Goal: Task Accomplishment & Management: Use online tool/utility

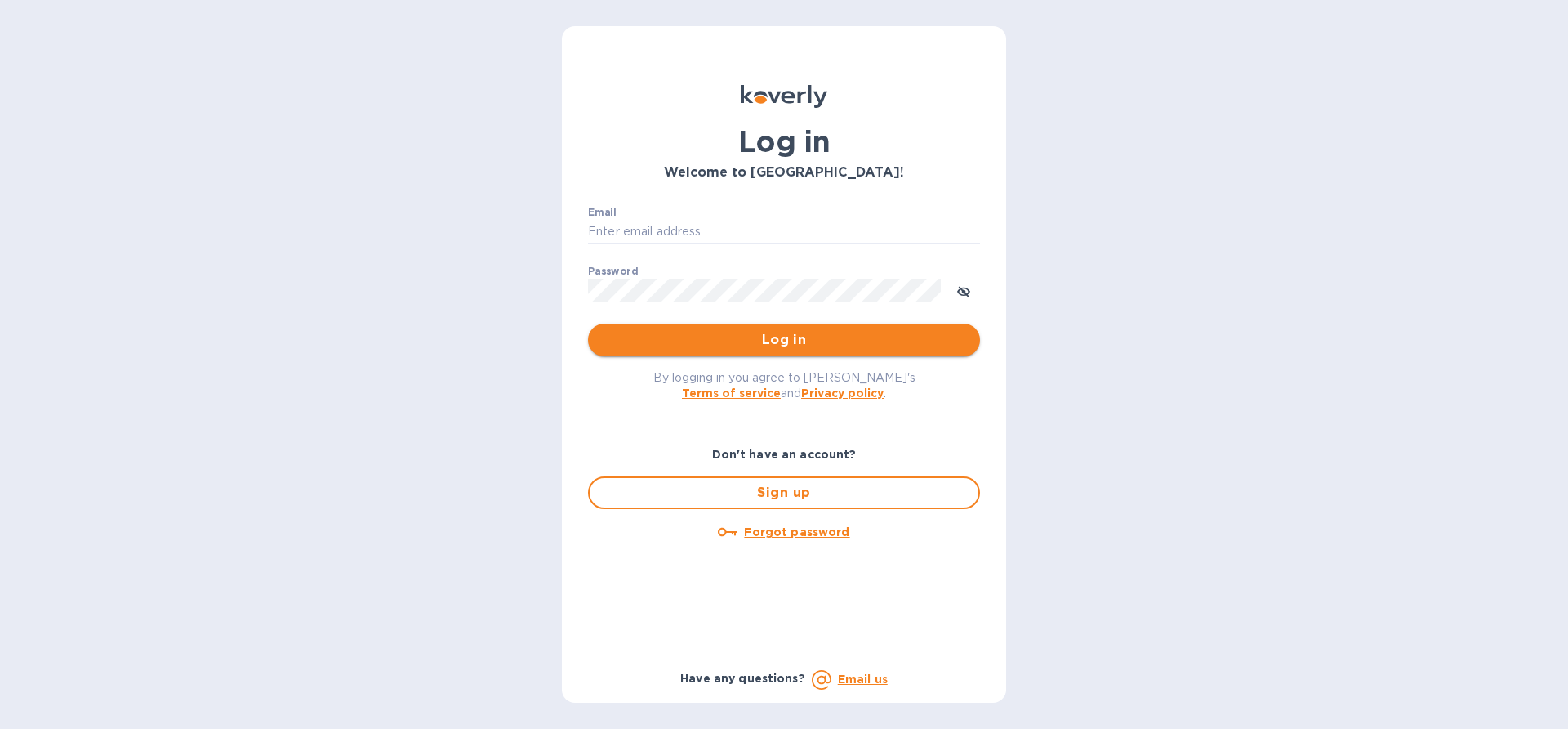
type input "edali.g@citymoonlight.com"
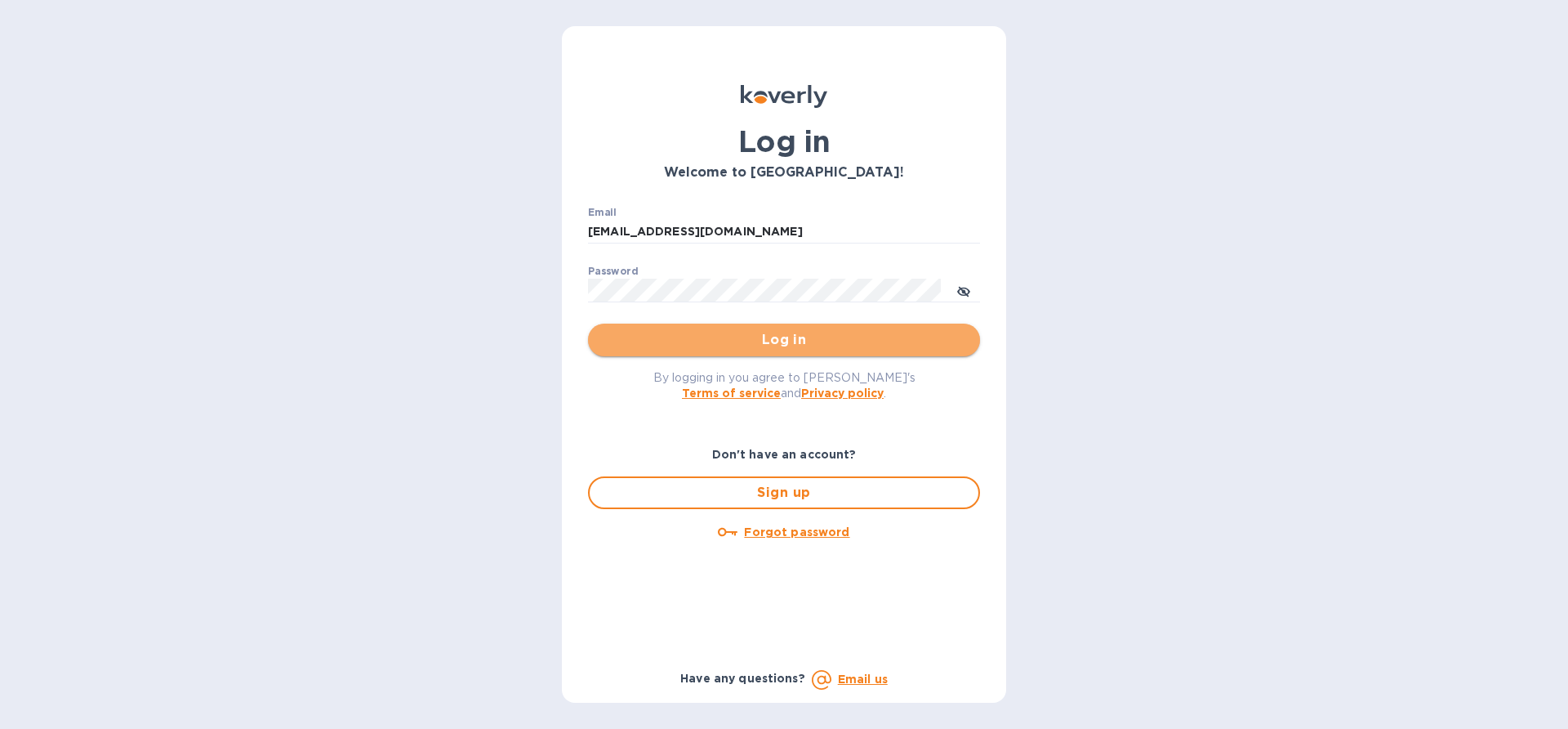
click at [740, 337] on span "Log in" at bounding box center [784, 340] width 366 height 20
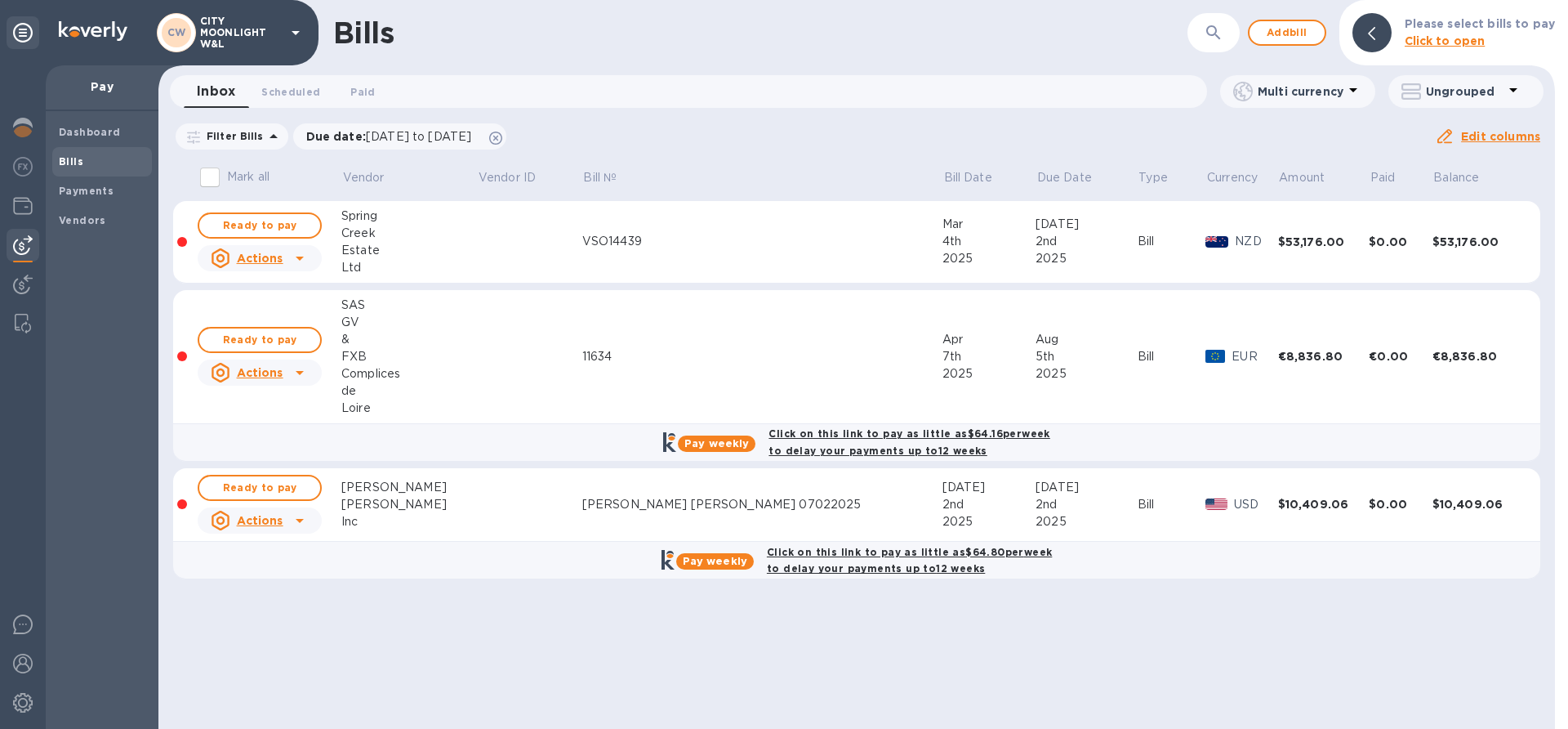
click at [77, 159] on b "Bills" at bounding box center [71, 161] width 25 height 12
click at [486, 408] on td at bounding box center [529, 357] width 105 height 134
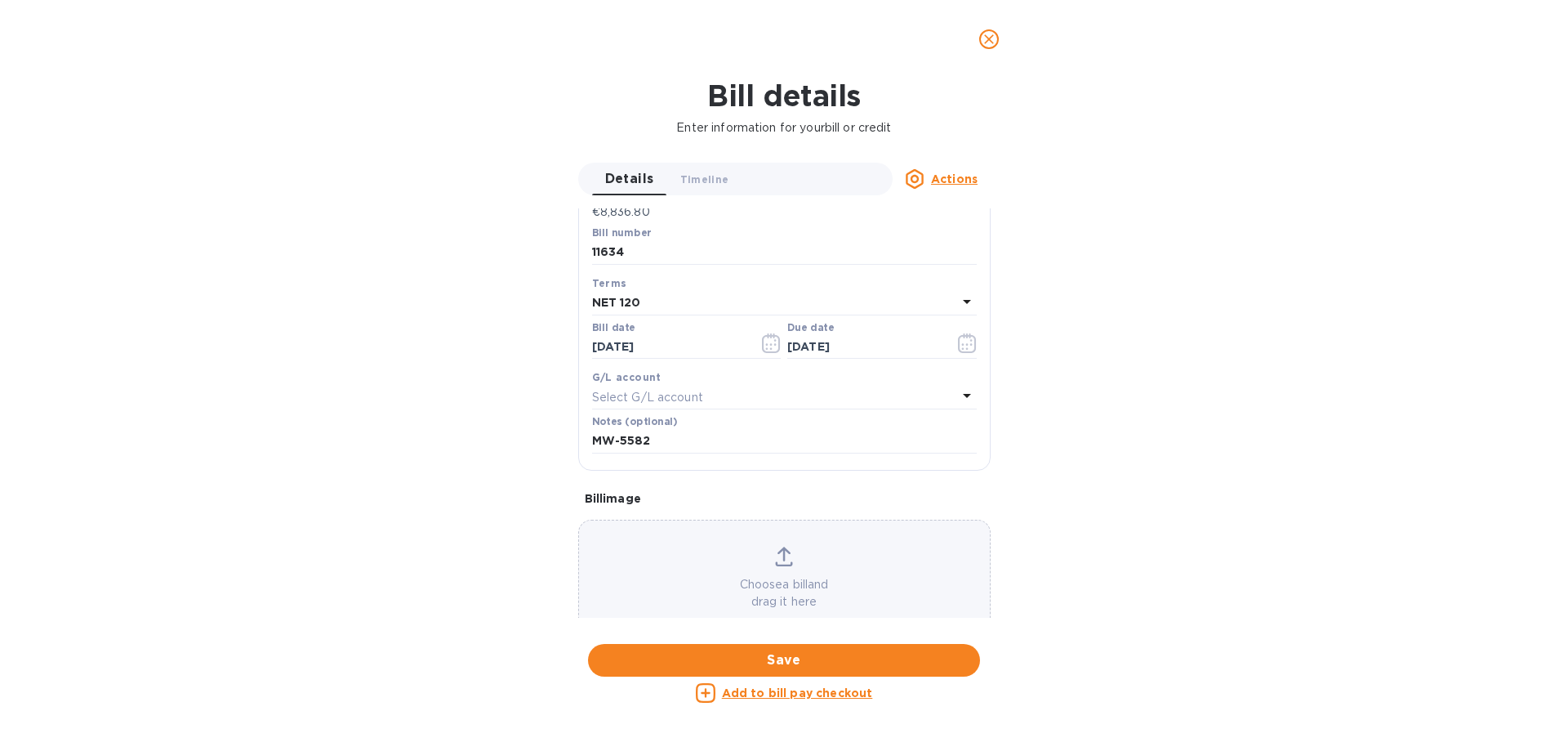
scroll to position [248, 0]
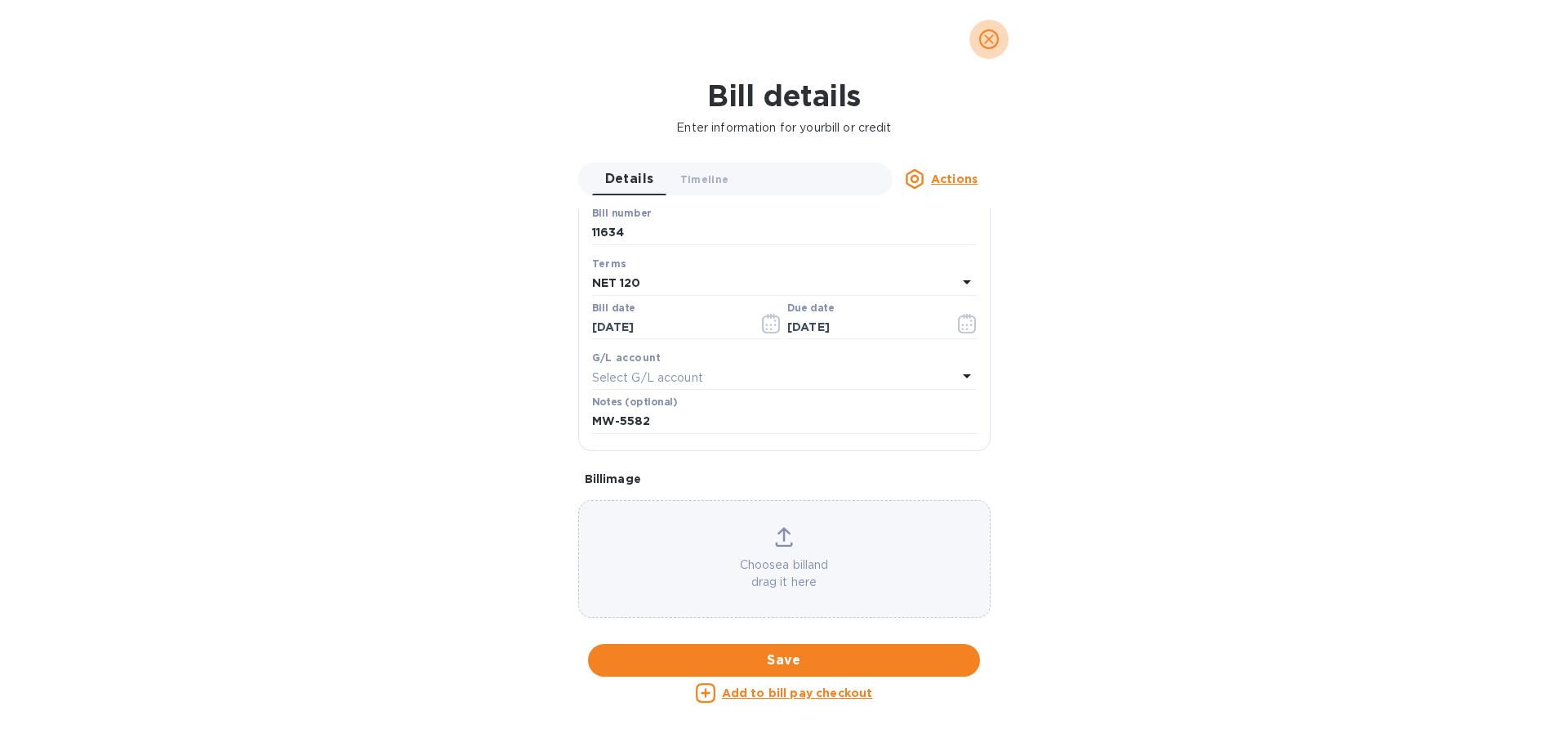
click at [985, 37] on icon "close" at bounding box center [989, 39] width 16 height 16
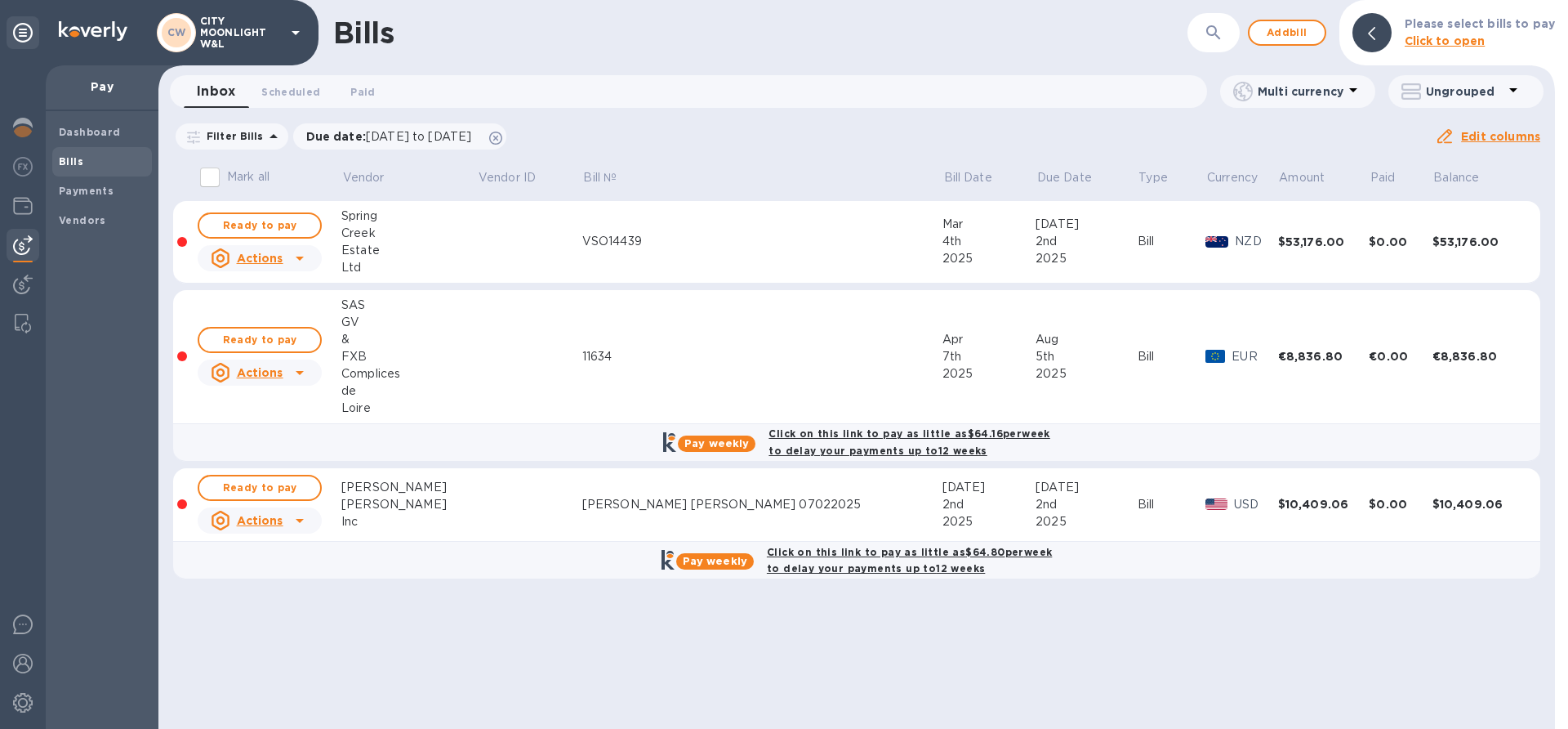
click at [257, 381] on div "Actions" at bounding box center [247, 373] width 73 height 20
click at [269, 332] on div at bounding box center [784, 364] width 1568 height 729
click at [269, 332] on span "Ready to pay" at bounding box center [260, 340] width 95 height 20
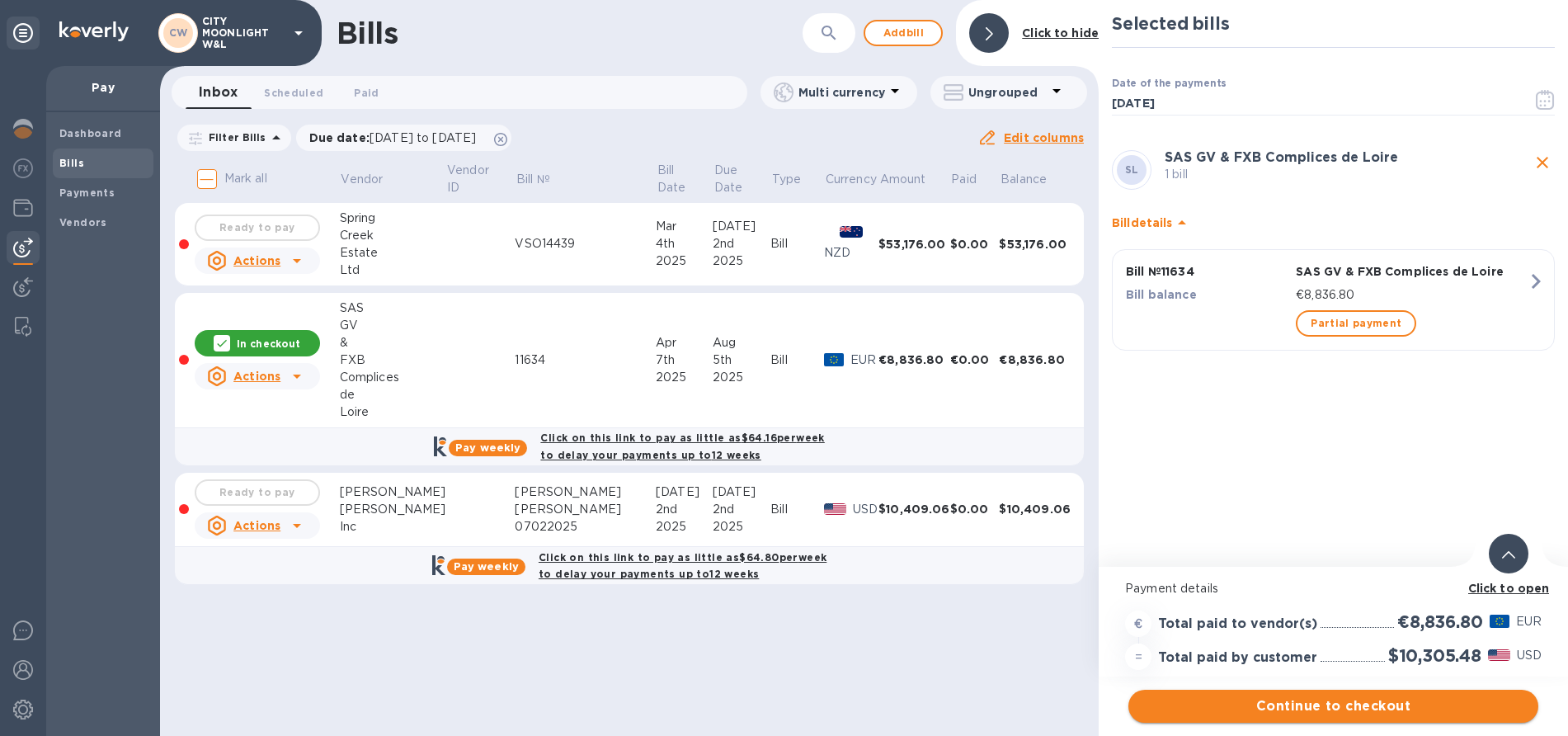
click at [1282, 702] on span "Continue to checkout" at bounding box center [1333, 706] width 384 height 20
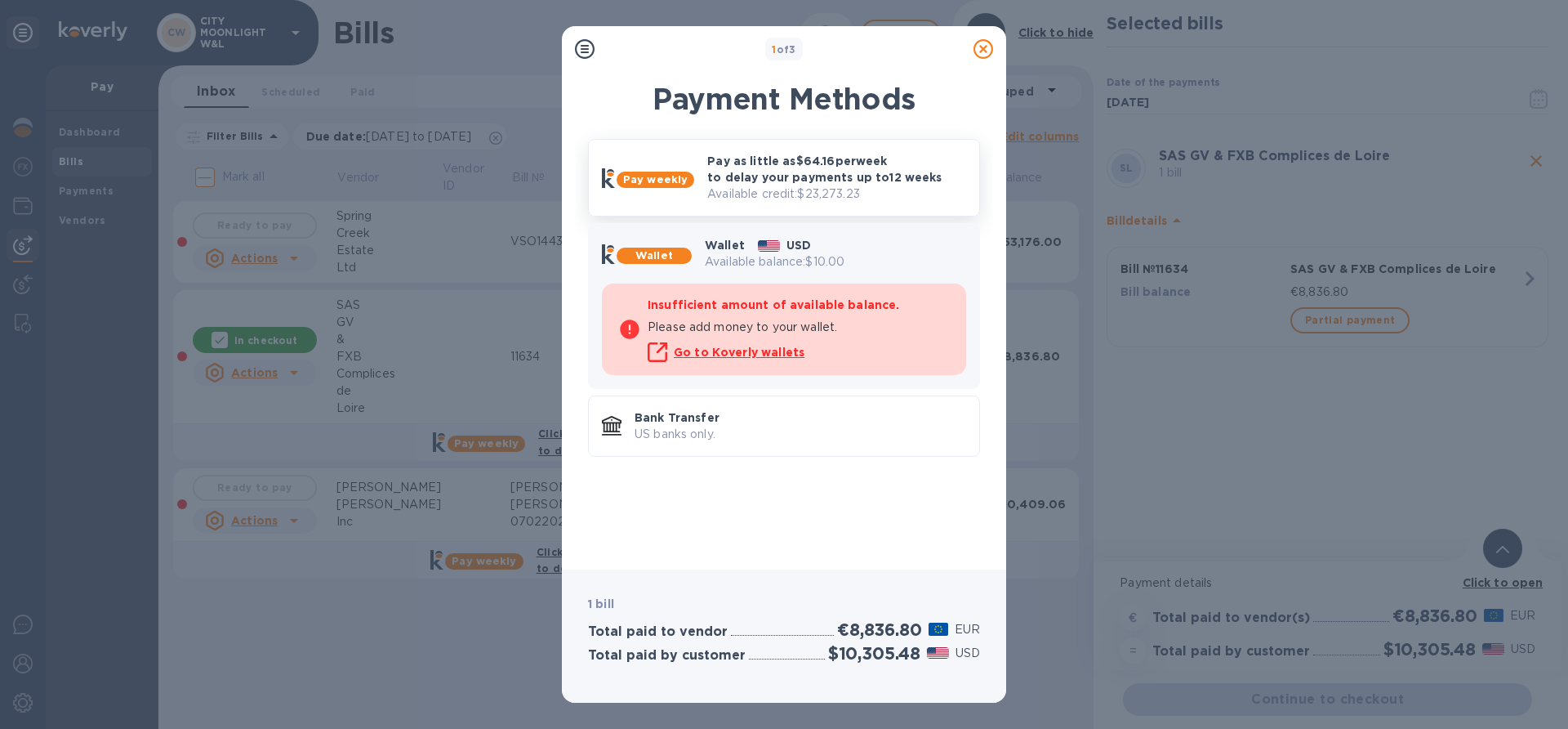
click at [860, 184] on p "Pay as little as $64.16 per week to delay your payments up to 12 weeks" at bounding box center [837, 169] width 259 height 33
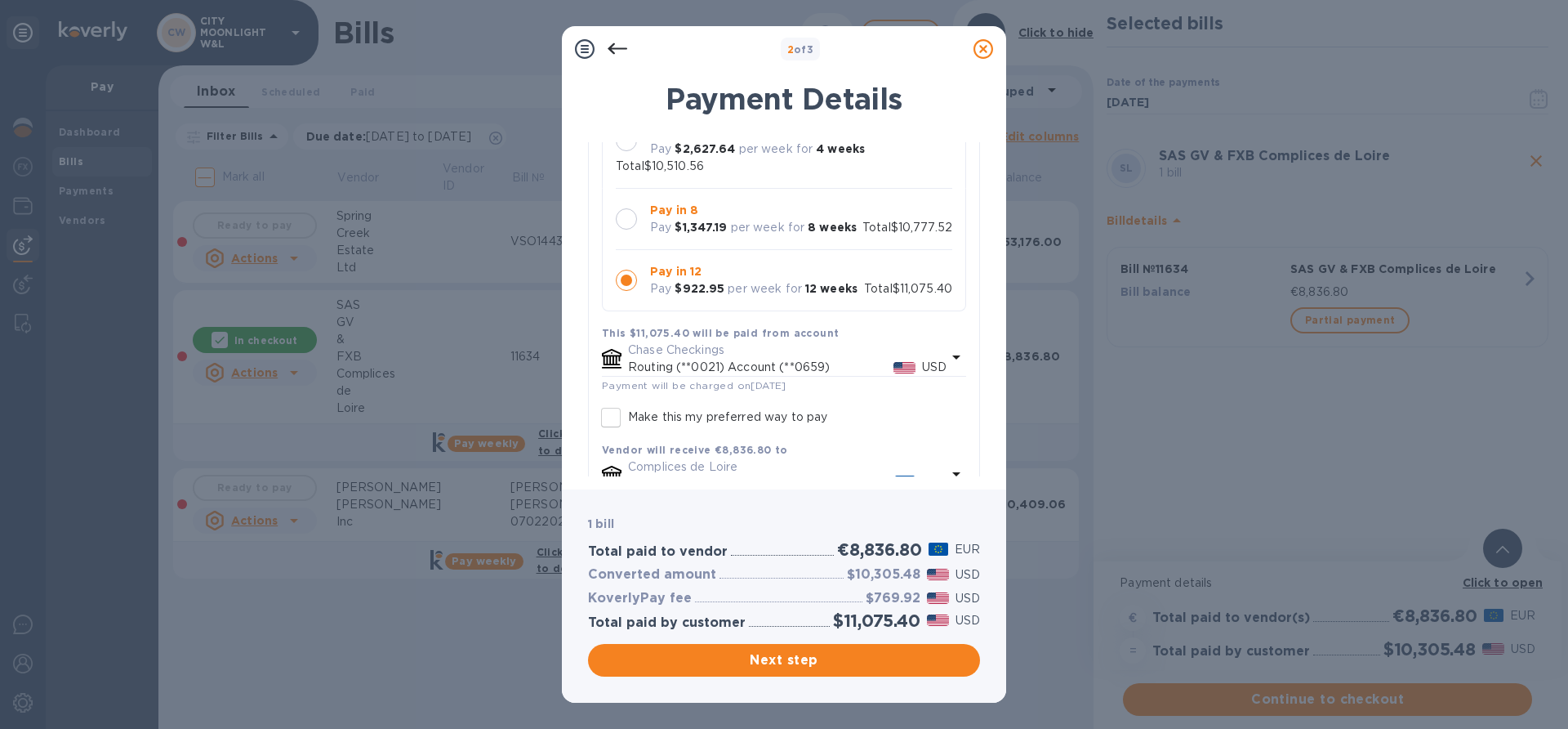
scroll to position [179, 0]
click at [639, 217] on div at bounding box center [627, 218] width 34 height 34
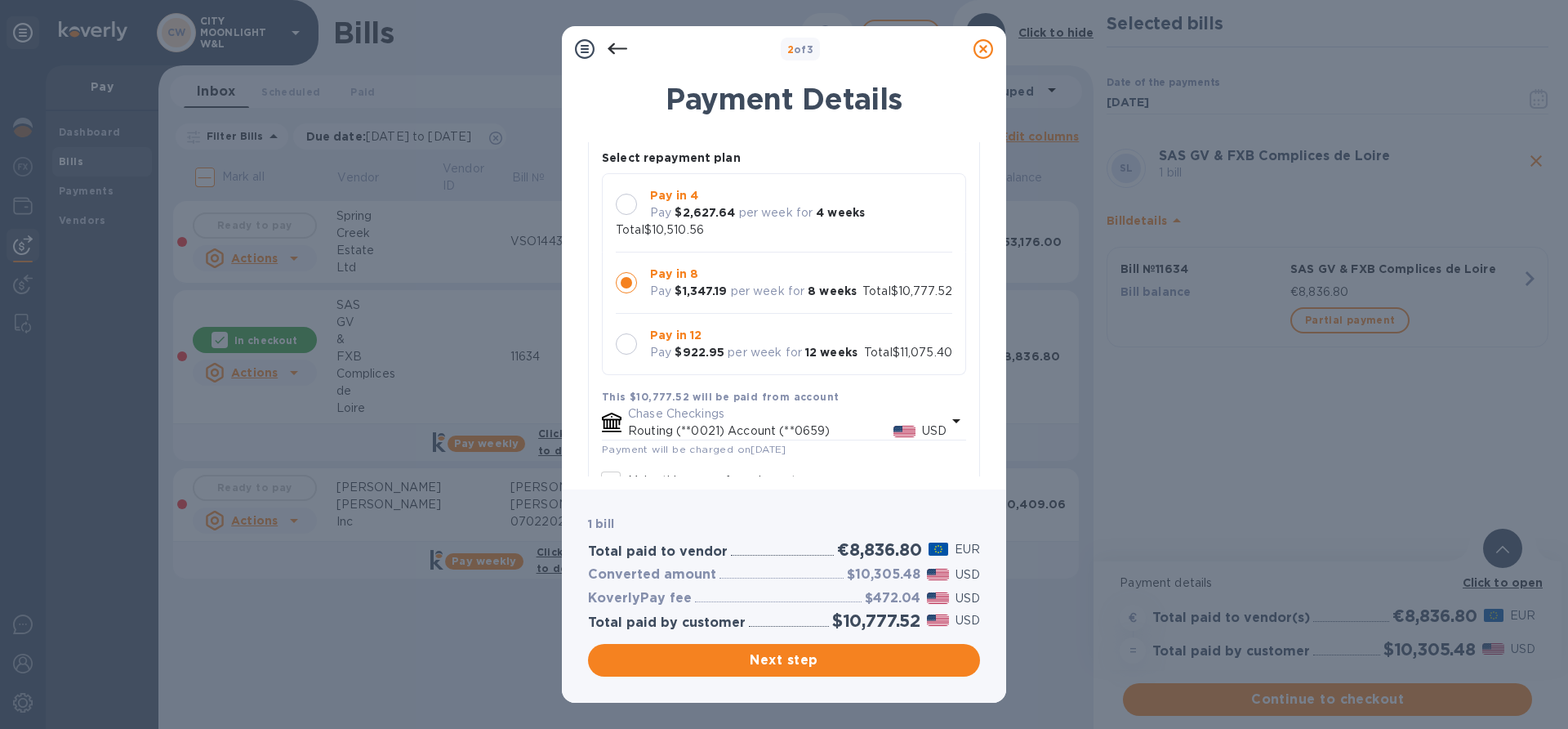
click at [976, 56] on icon at bounding box center [983, 49] width 20 height 20
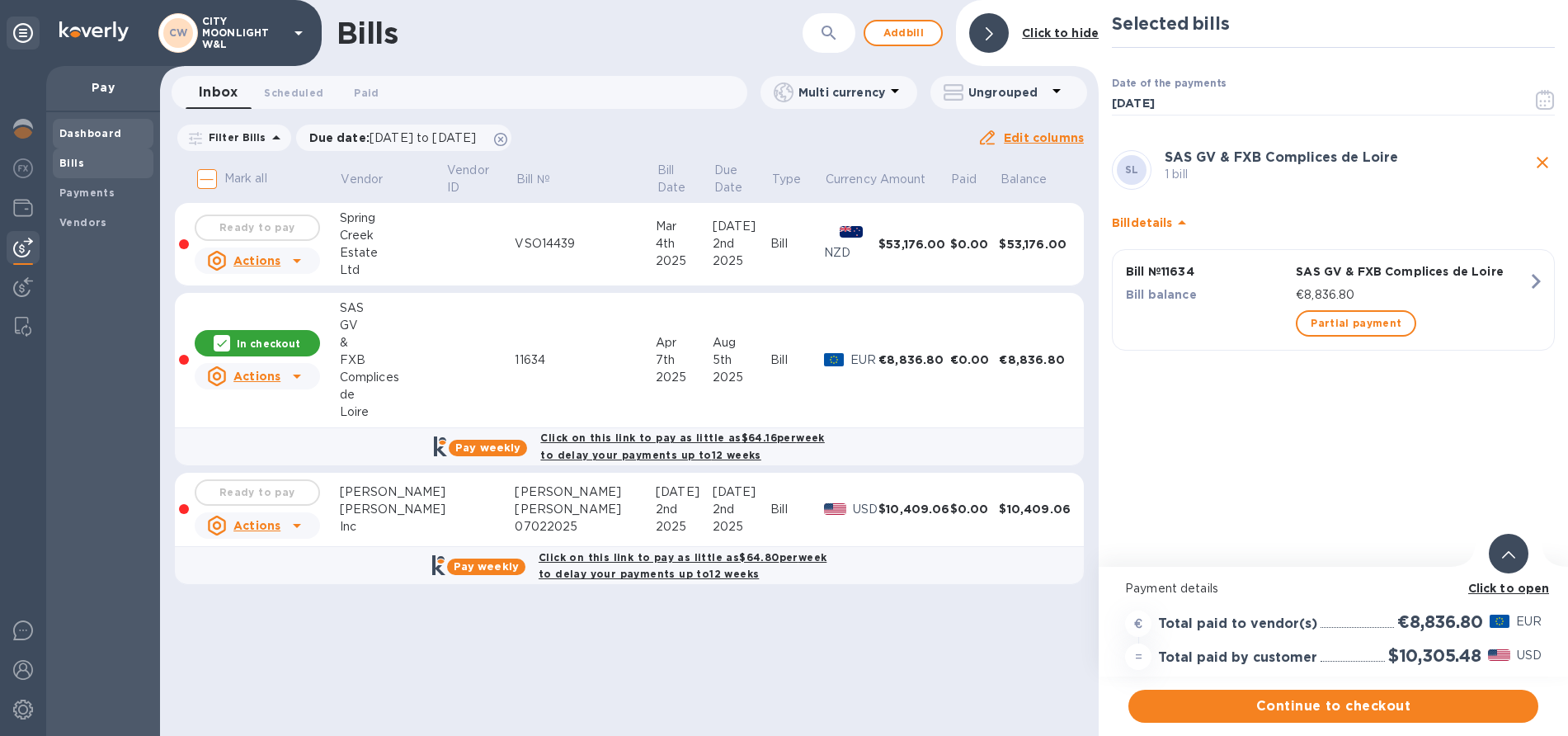
click at [103, 132] on b "Dashboard" at bounding box center [91, 133] width 63 height 12
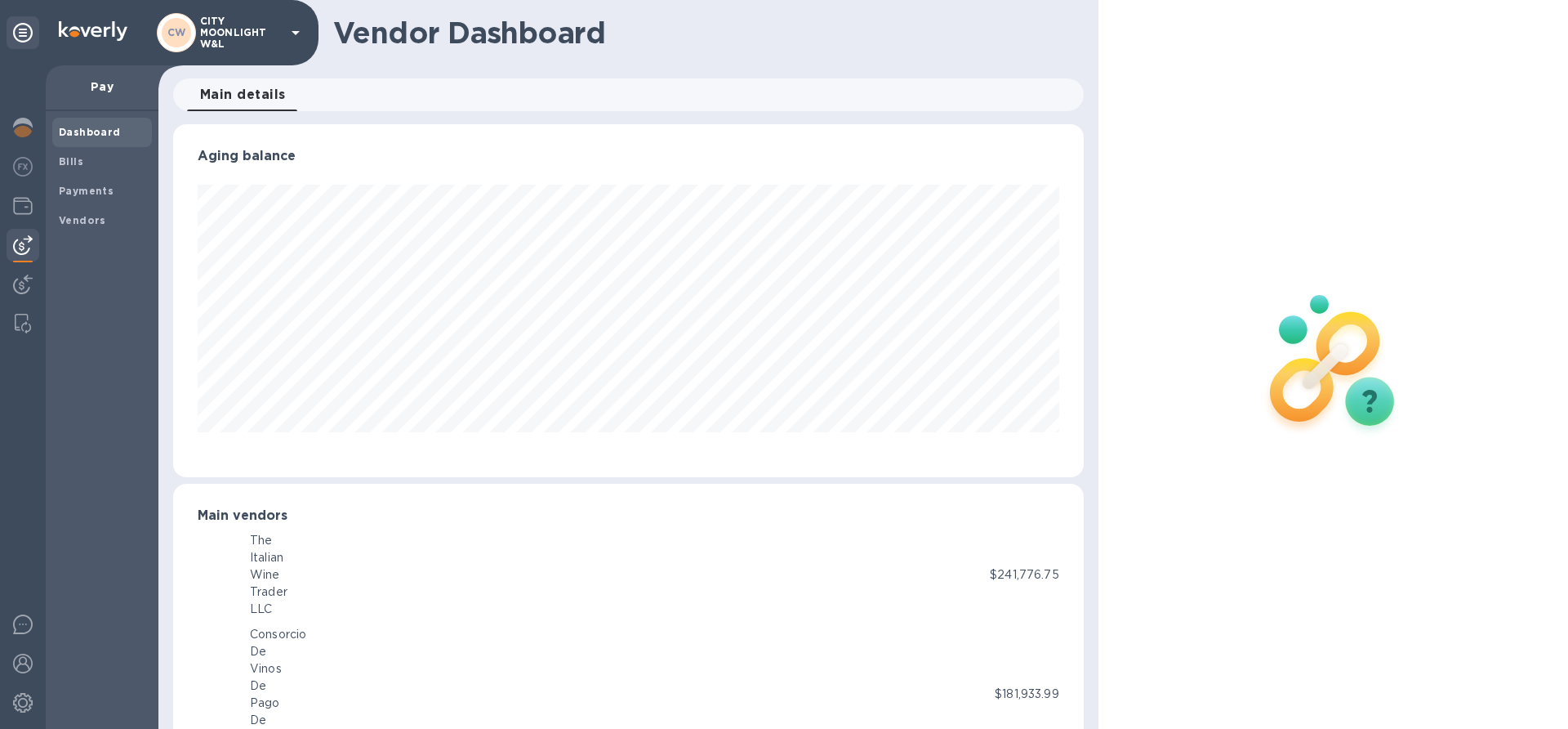
scroll to position [816482, 815759]
click at [102, 131] on b "Dashboard" at bounding box center [90, 132] width 62 height 12
click at [16, 132] on img at bounding box center [23, 127] width 20 height 20
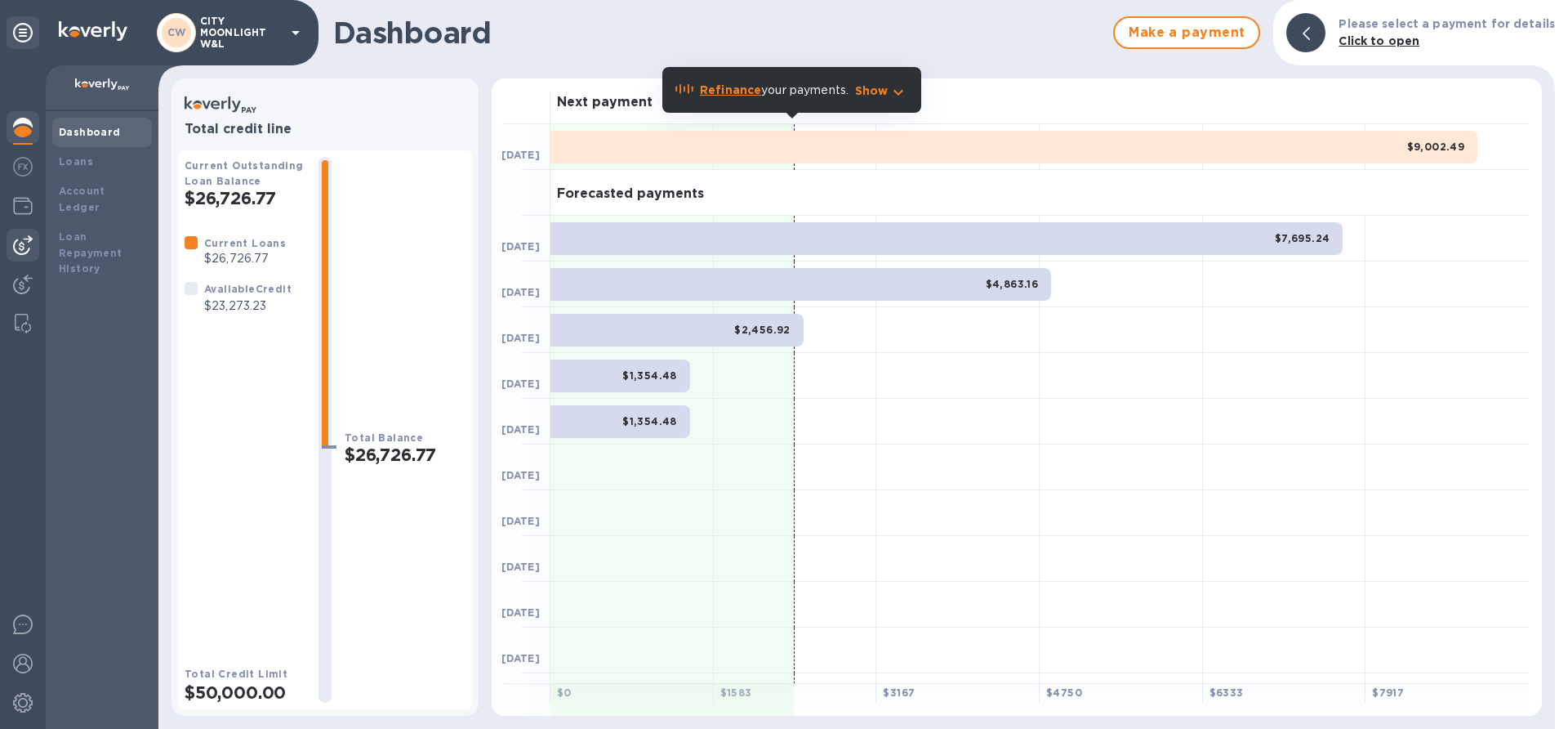
click at [23, 251] on img at bounding box center [23, 245] width 20 height 20
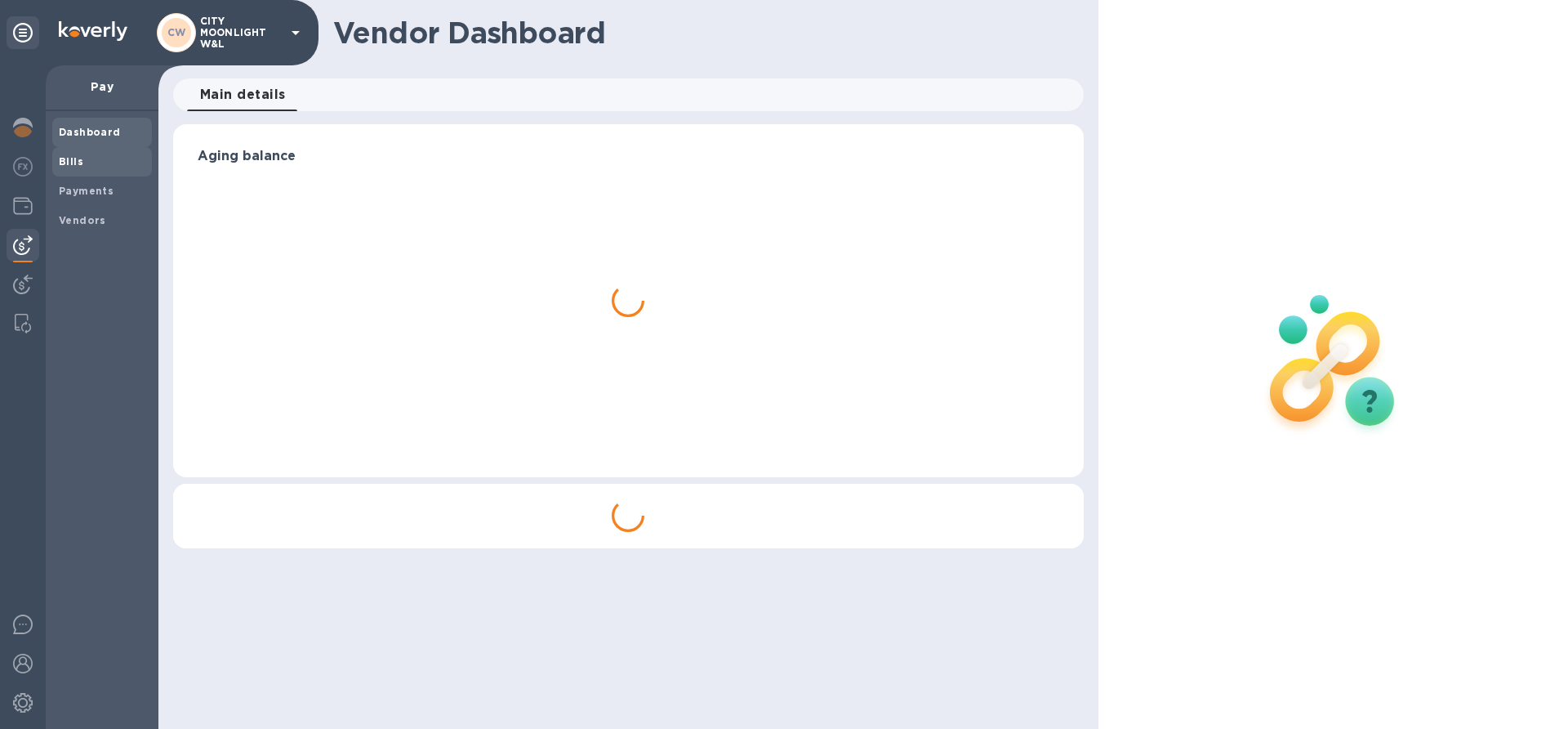
click at [83, 163] on span "Bills" at bounding box center [102, 162] width 87 height 16
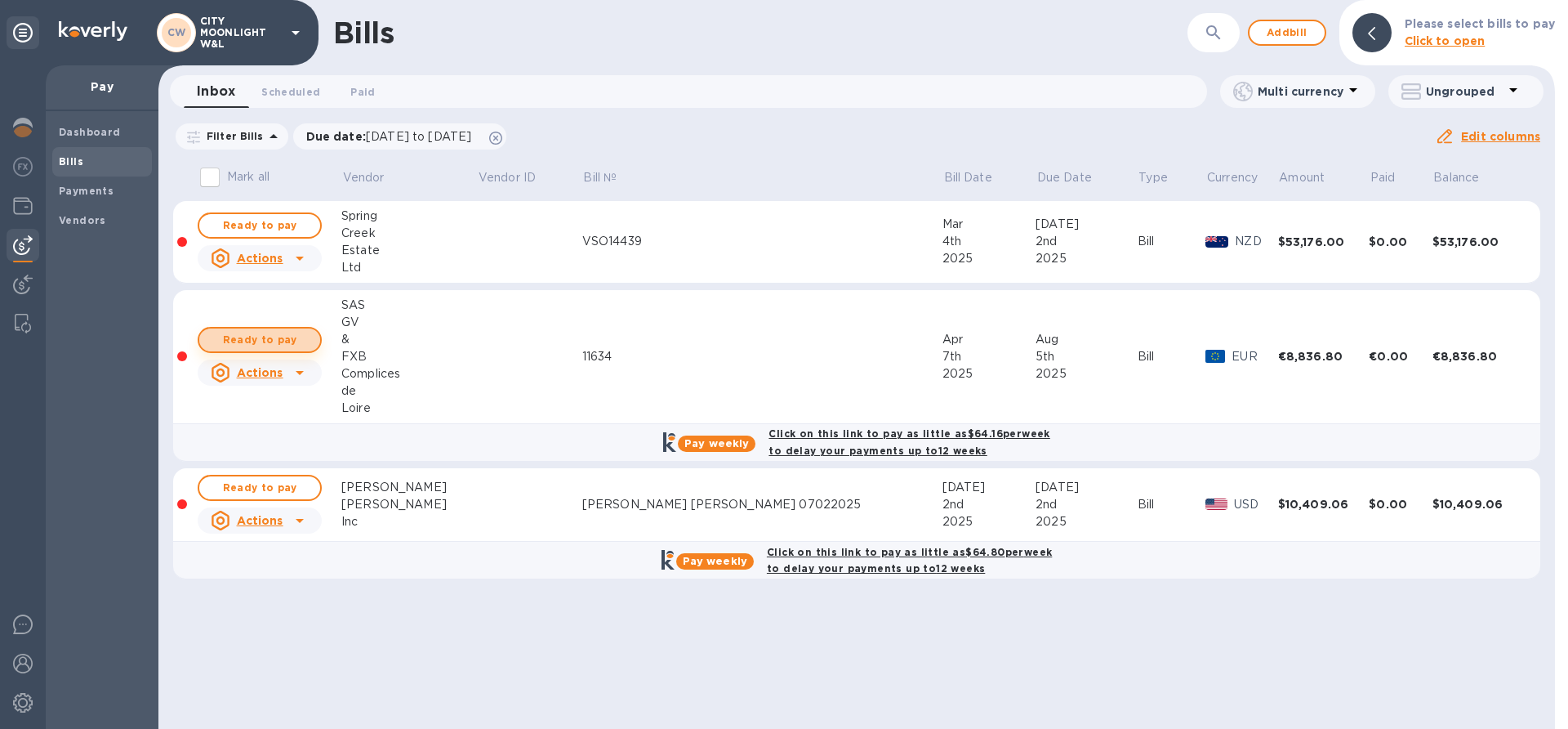
click at [235, 341] on span "Ready to pay" at bounding box center [260, 340] width 95 height 20
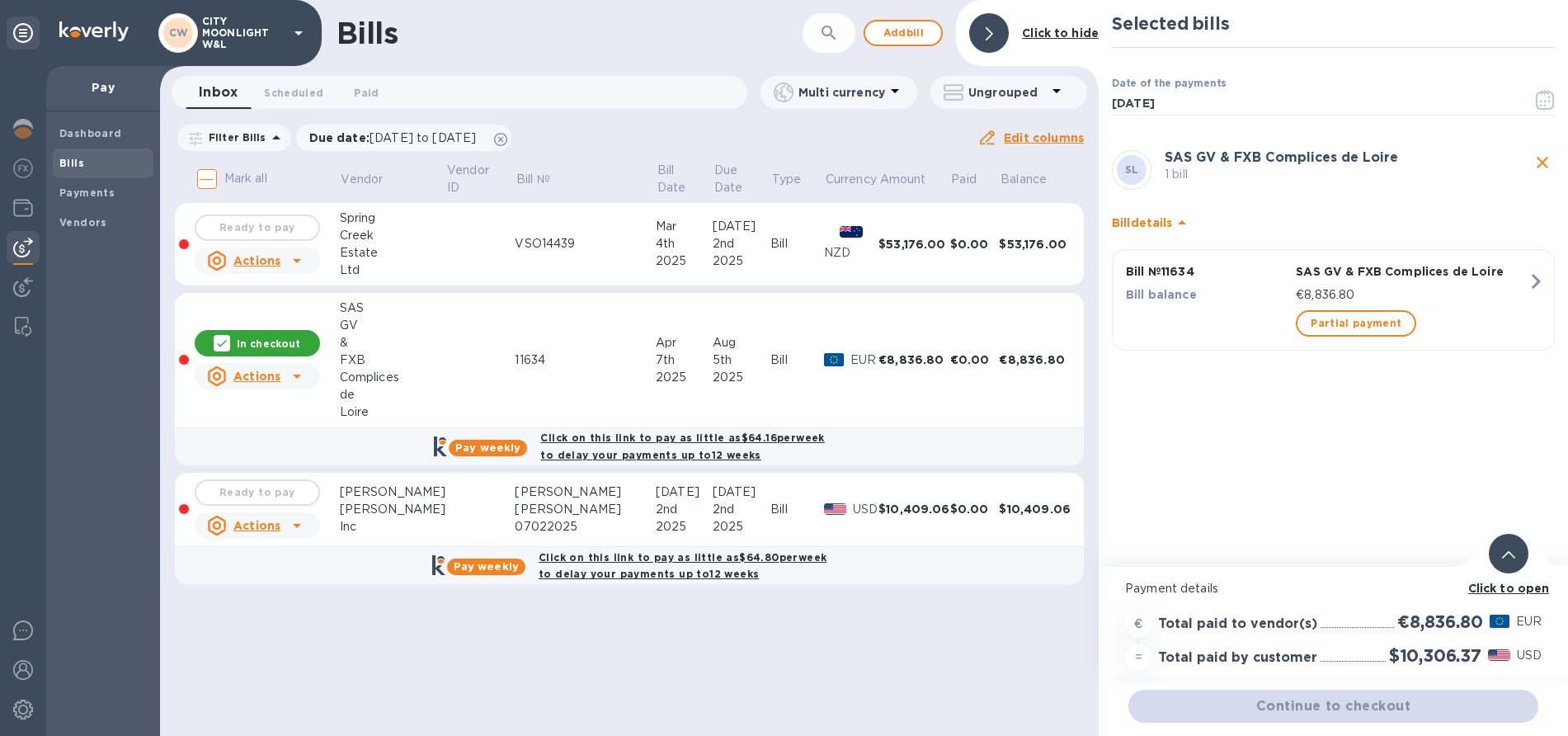
click at [1332, 713] on div "Continue to checkout" at bounding box center [1333, 706] width 417 height 40
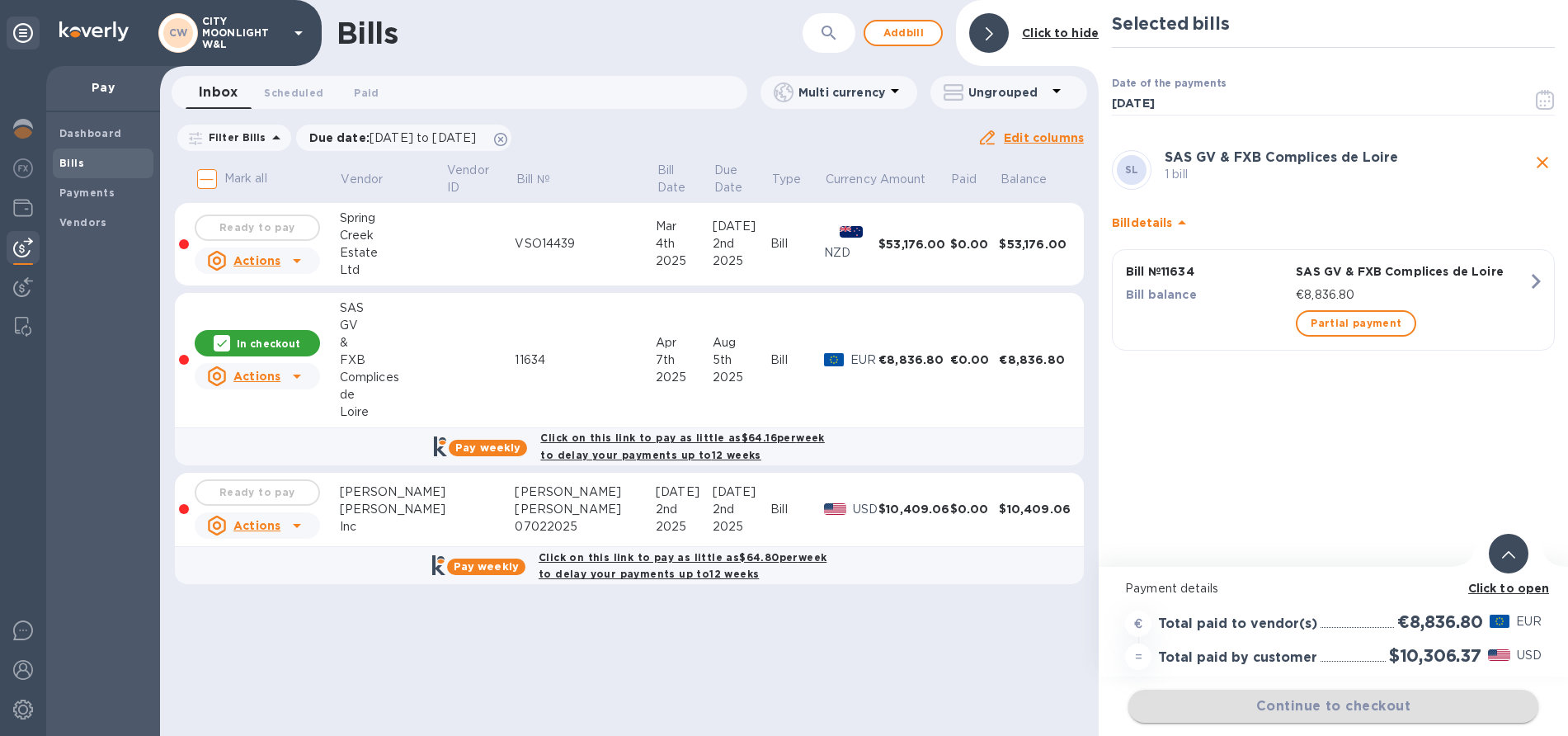
click at [1306, 704] on div "Continue to checkout" at bounding box center [1333, 706] width 417 height 40
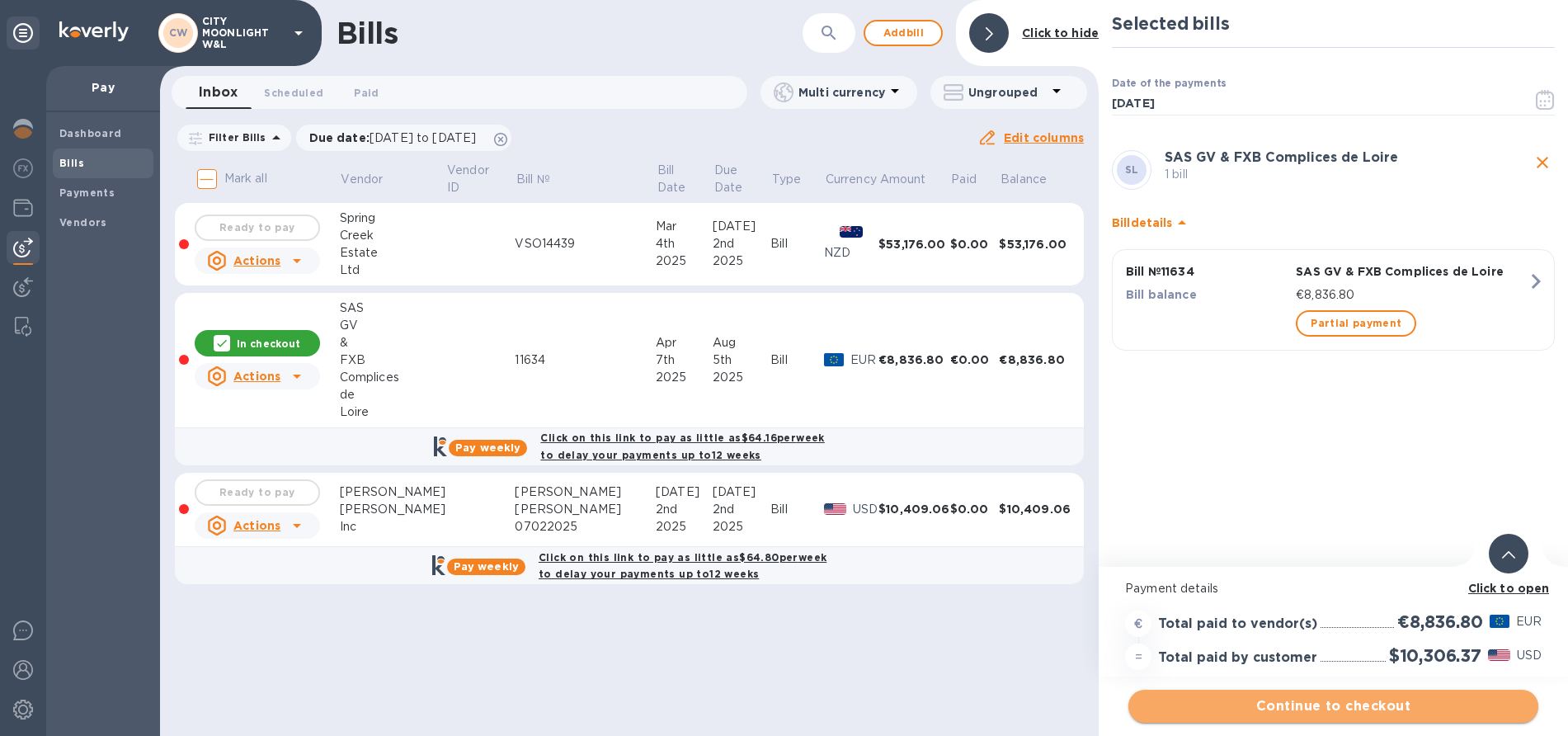
click at [1306, 704] on span "Continue to checkout" at bounding box center [1333, 706] width 384 height 20
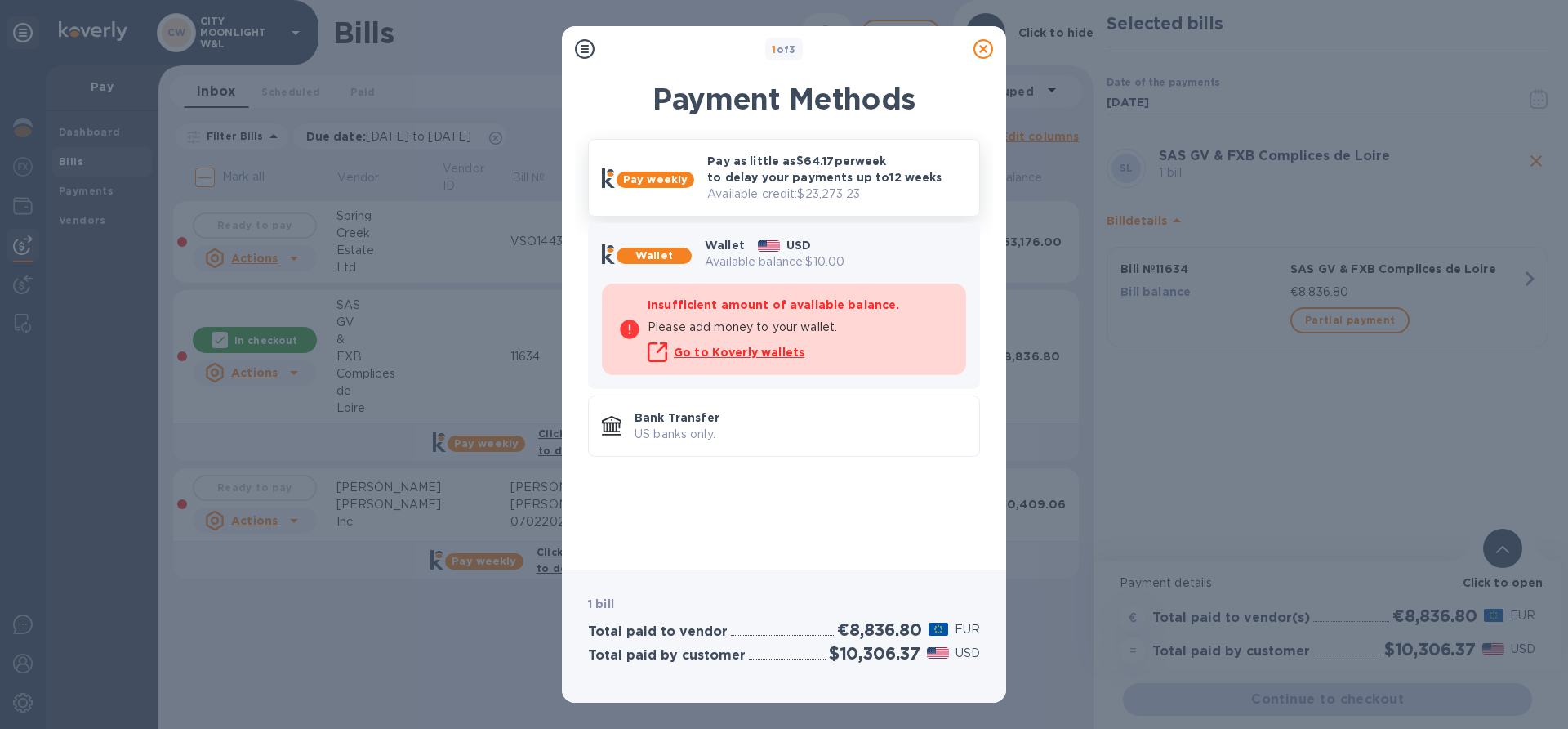
click at [799, 157] on p "Pay as little as $64.17 per week to delay your payments up to 12 weeks" at bounding box center [837, 169] width 259 height 33
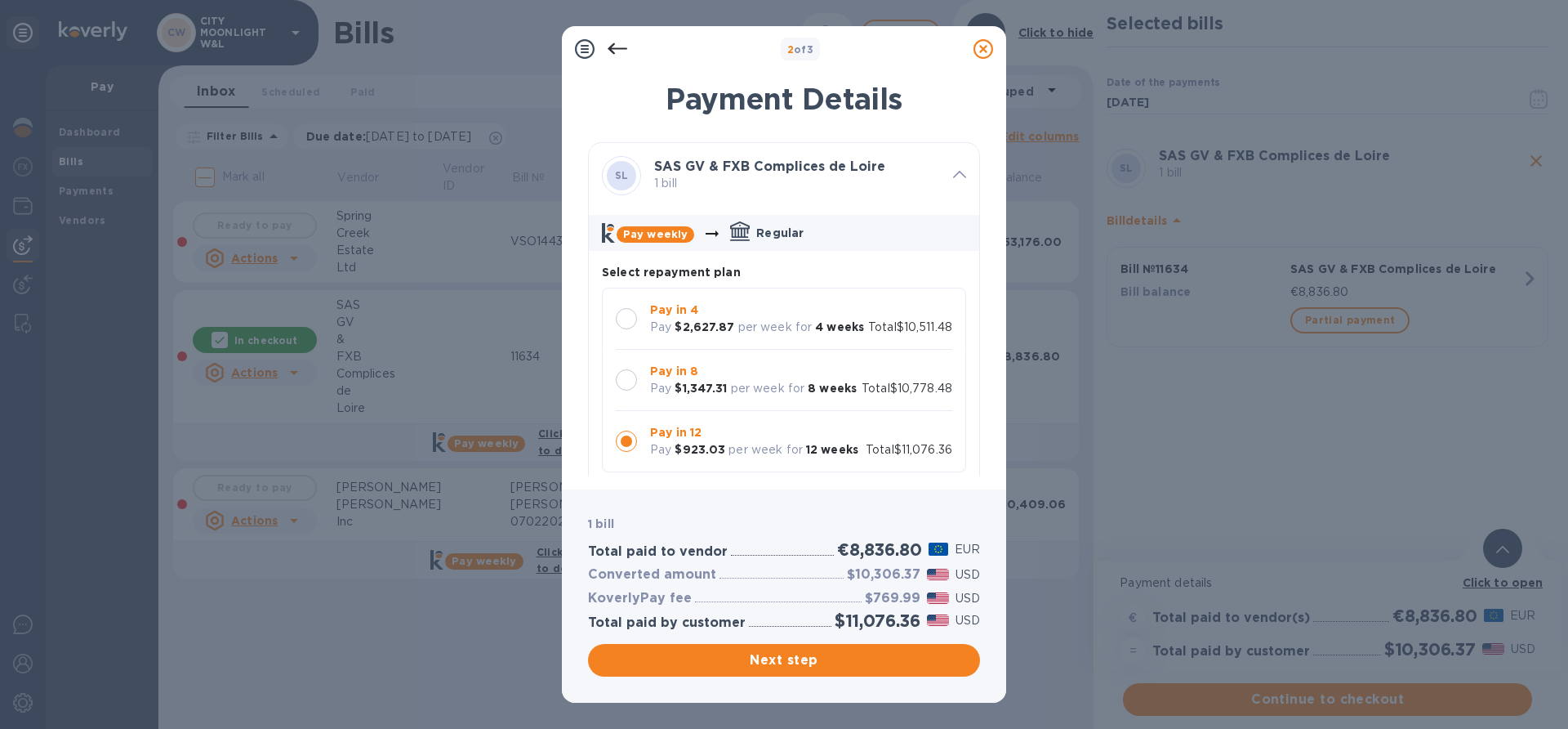
click at [624, 52] on icon at bounding box center [618, 49] width 20 height 20
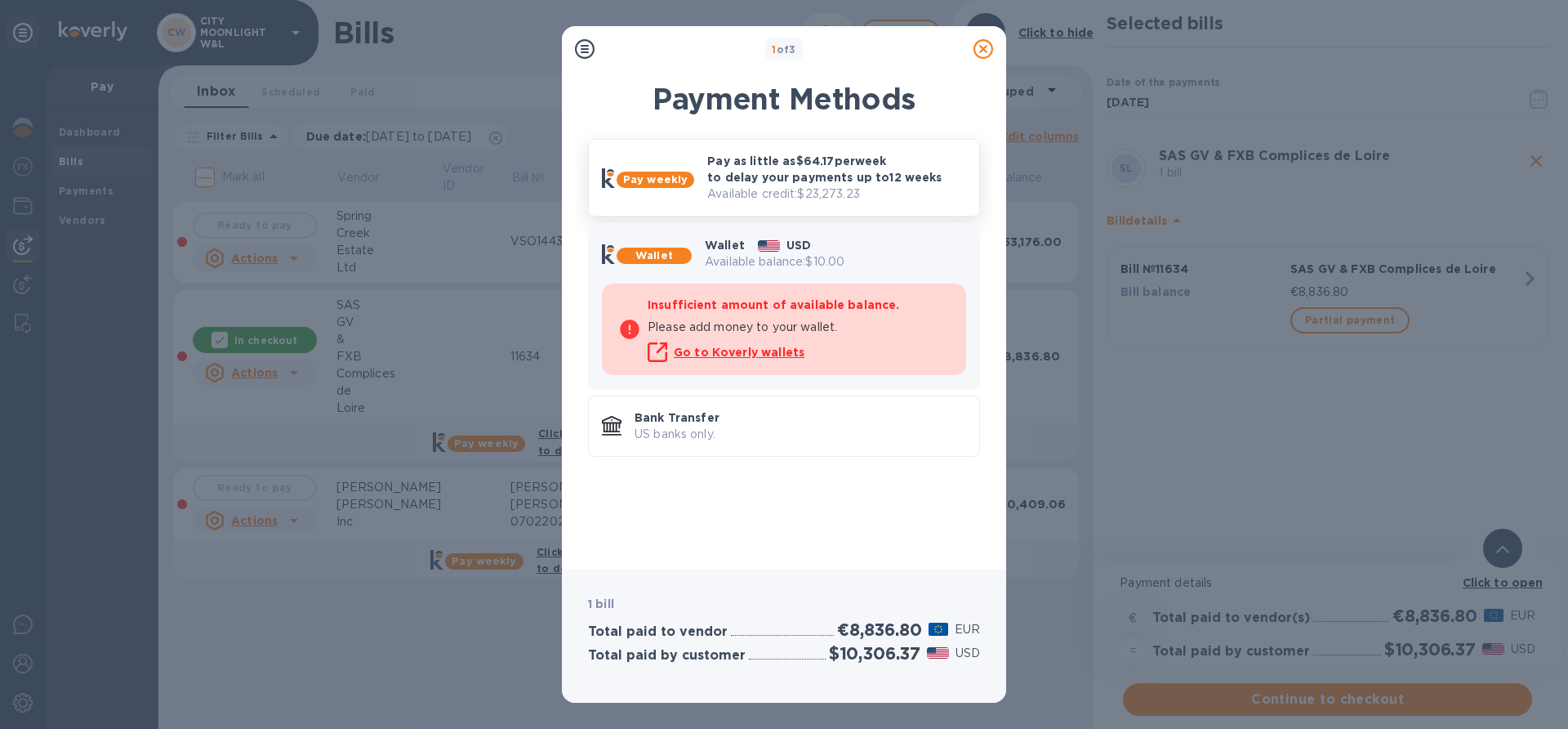
click at [804, 184] on p "Pay as little as $64.17 per week to delay your payments up to 12 weeks" at bounding box center [837, 169] width 259 height 33
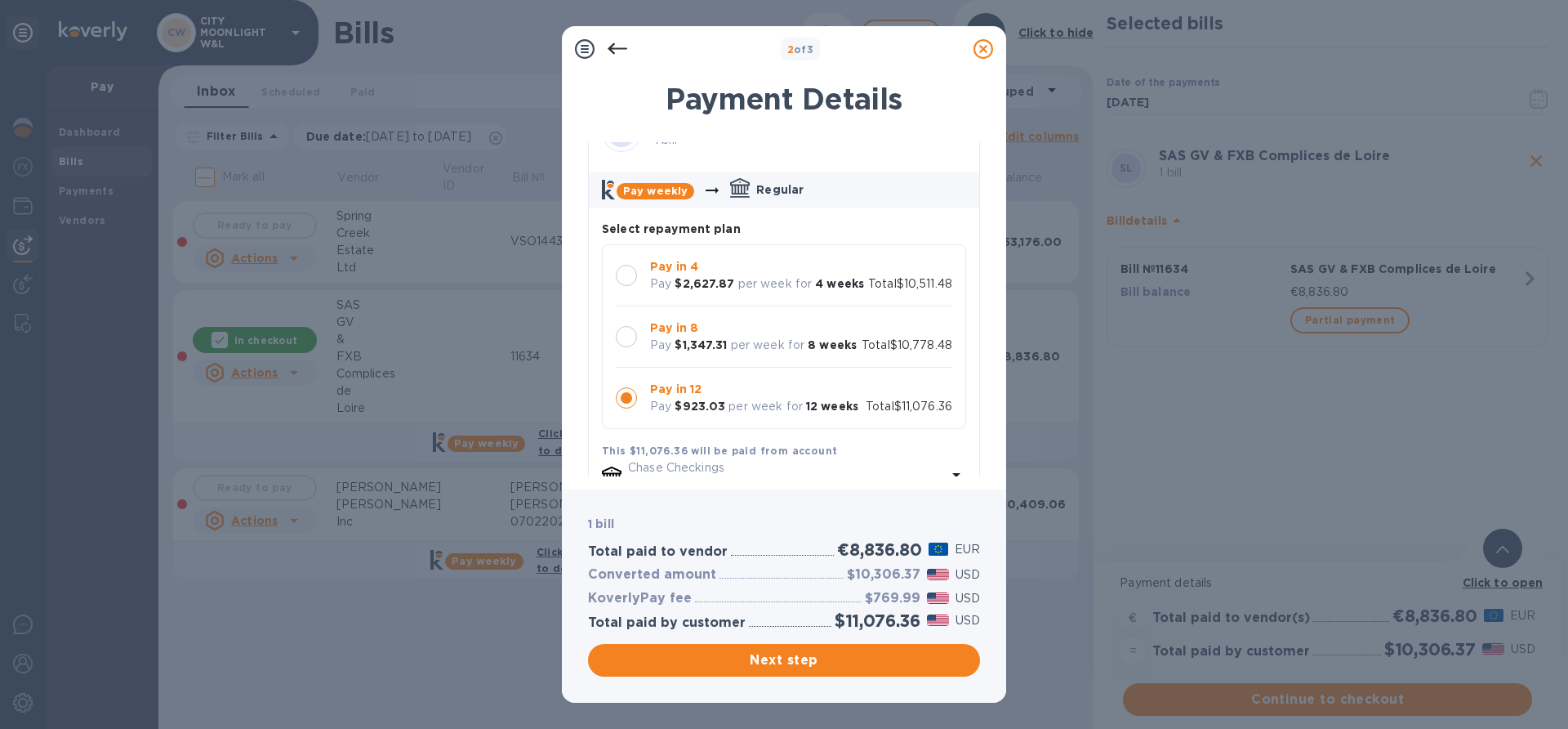
scroll to position [44, 0]
click at [738, 353] on p "per week for" at bounding box center [768, 344] width 74 height 17
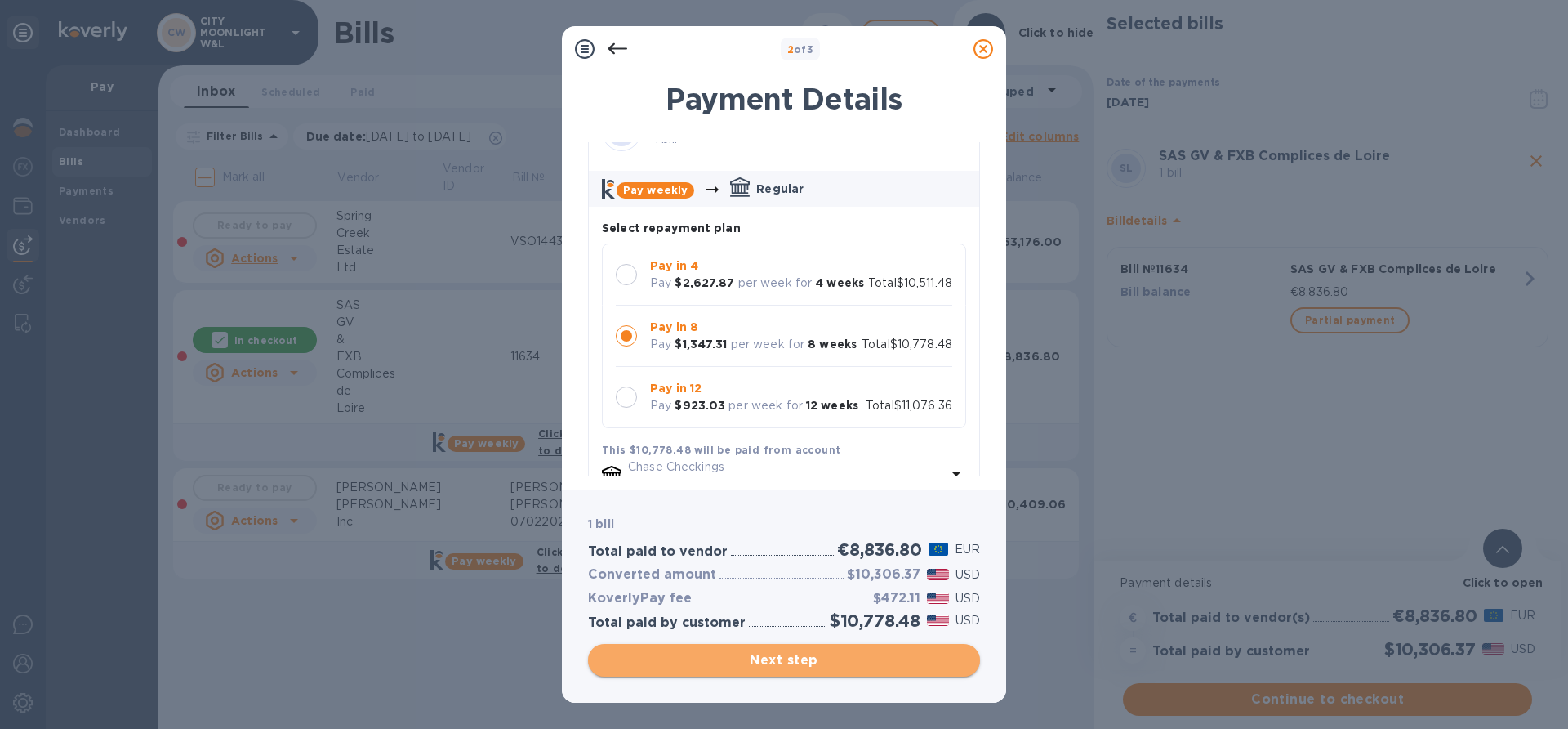
click at [724, 660] on span "Next step" at bounding box center [784, 660] width 366 height 20
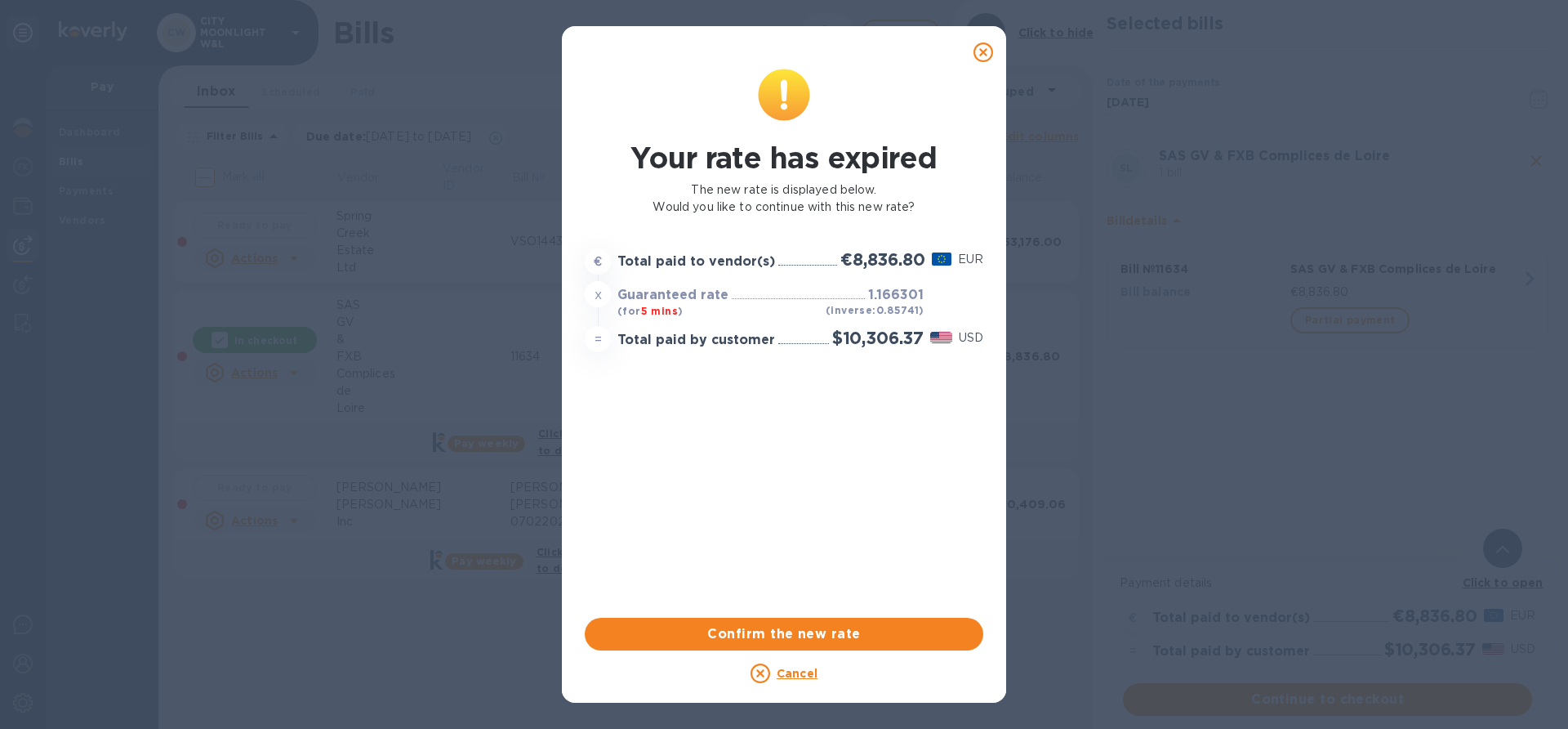
click at [980, 56] on icon at bounding box center [983, 52] width 20 height 20
